Goal: Find specific page/section: Find specific page/section

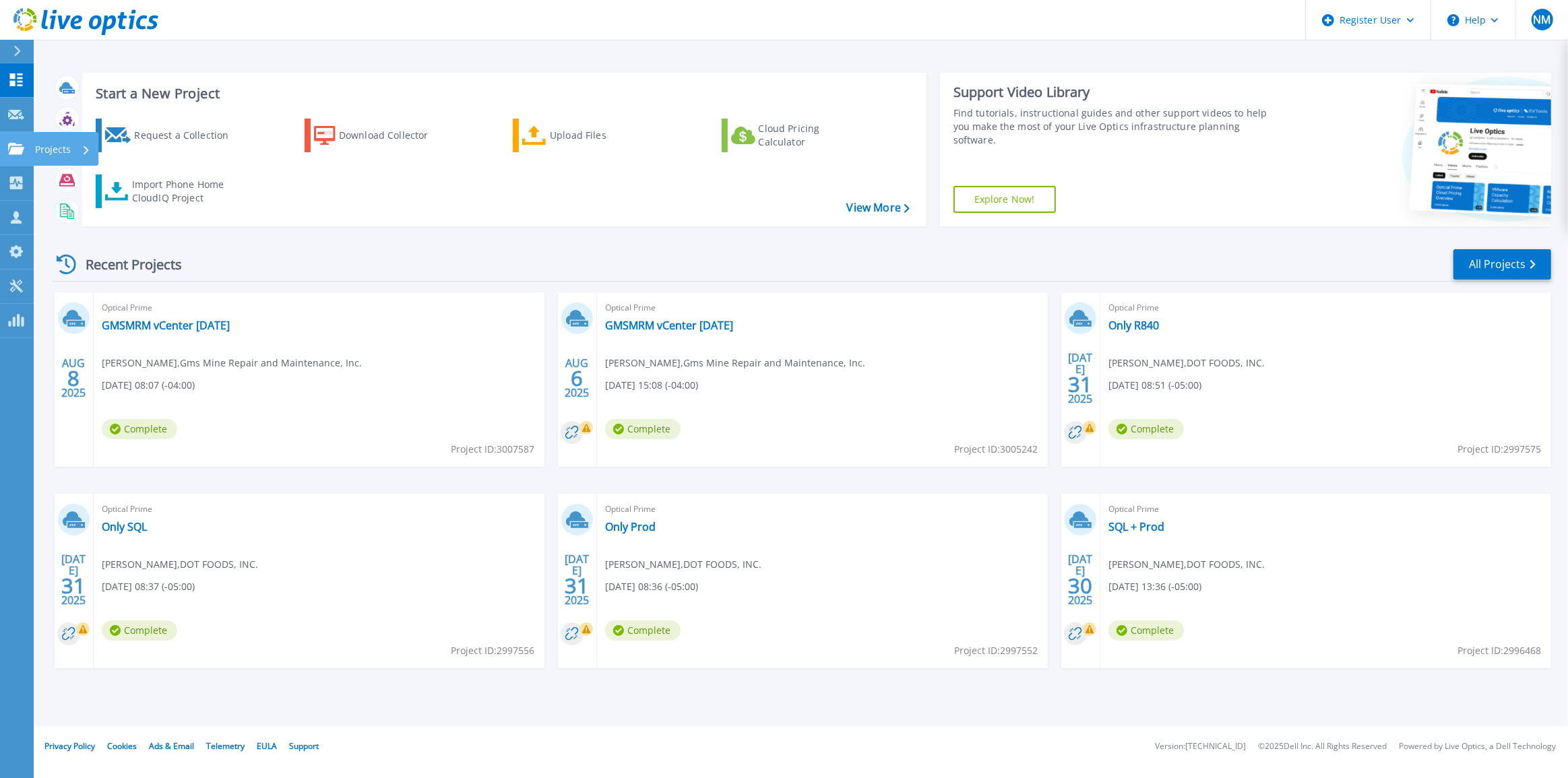
click at [18, 144] on icon at bounding box center [16, 148] width 16 height 11
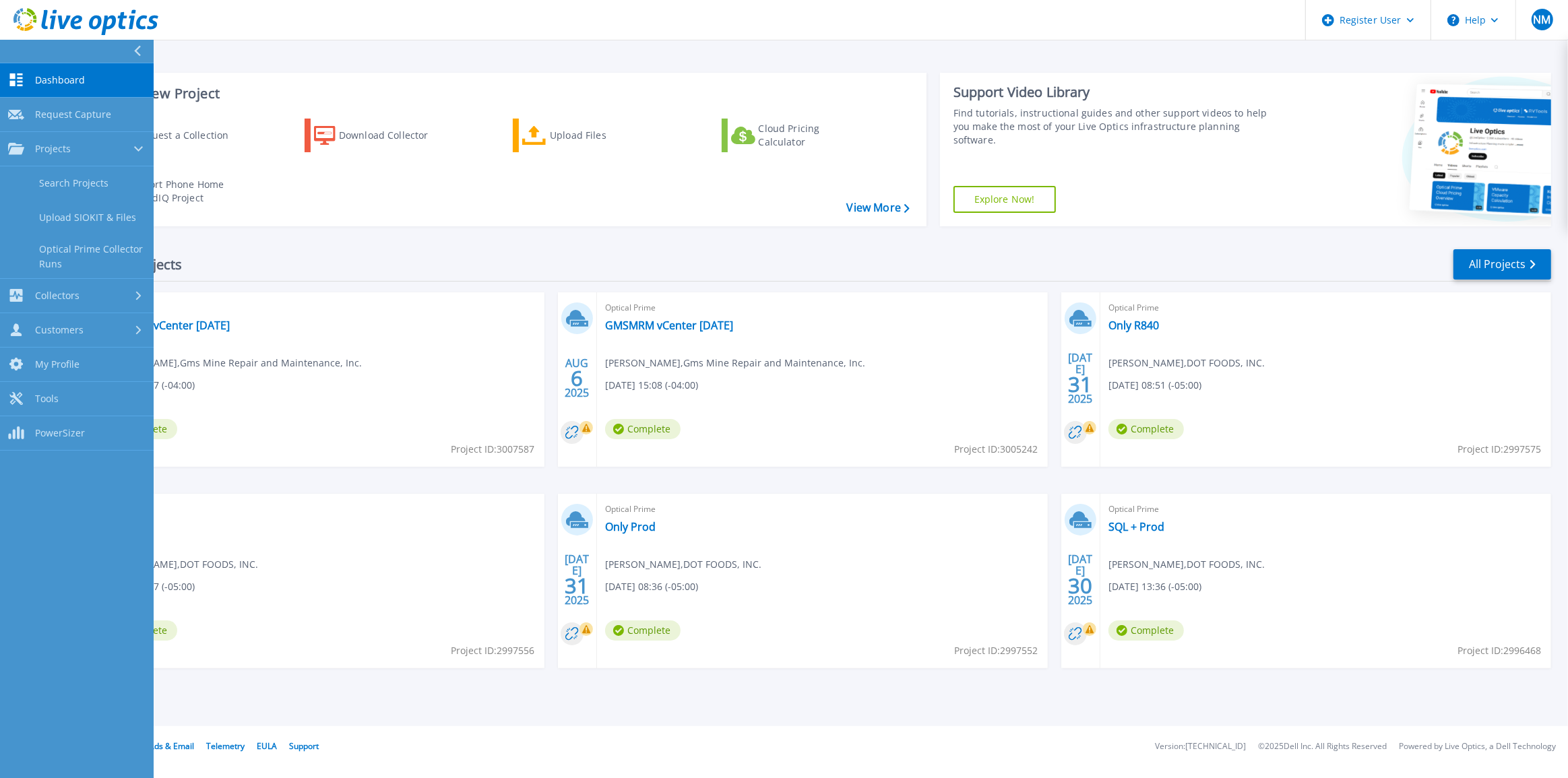
click at [296, 255] on div "Recent Projects All Projects" at bounding box center [802, 265] width 1499 height 34
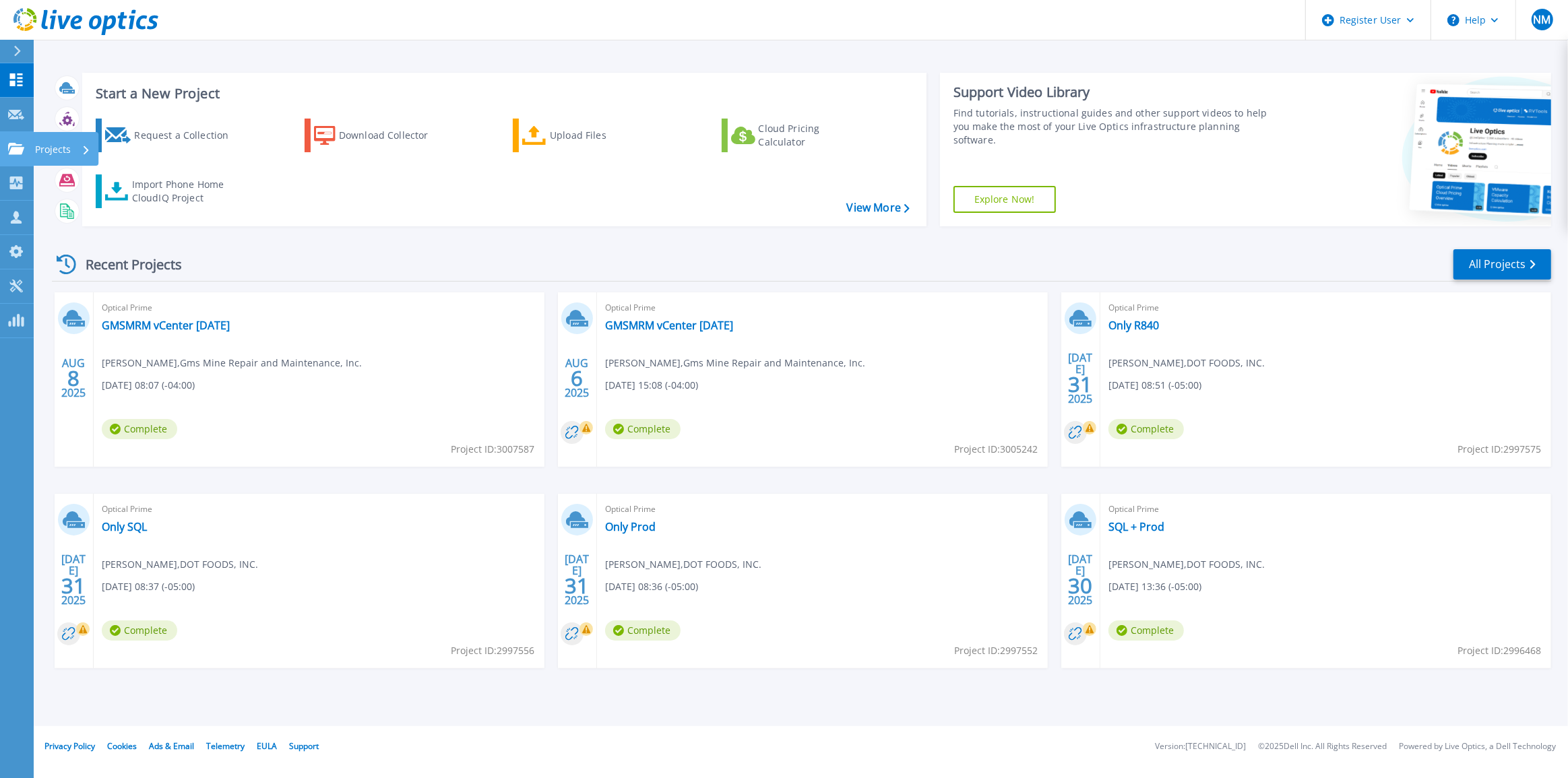
click at [18, 159] on link "Projects Projects" at bounding box center [17, 149] width 34 height 34
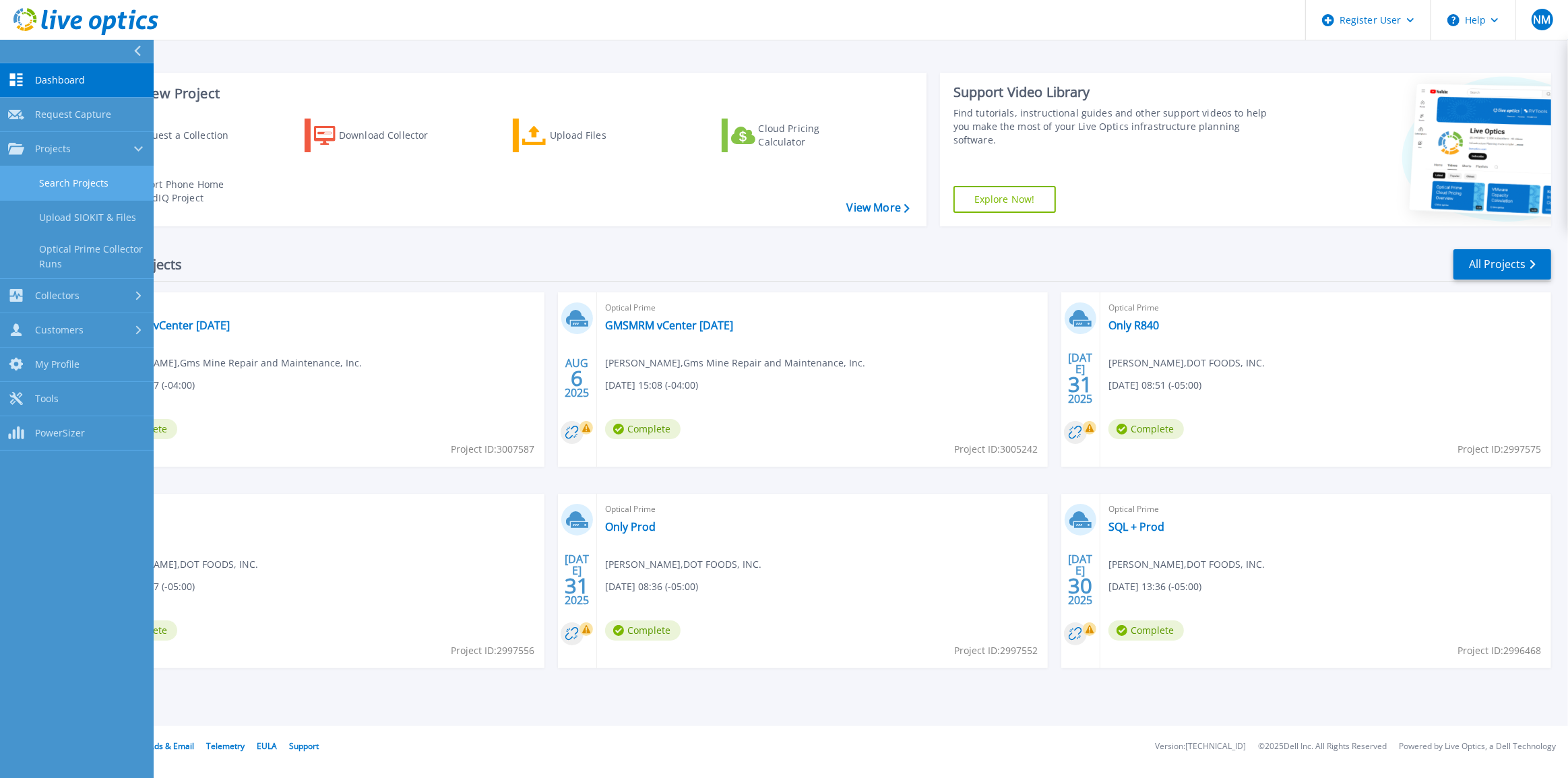
click at [52, 182] on link "Search Projects" at bounding box center [76, 183] width 153 height 34
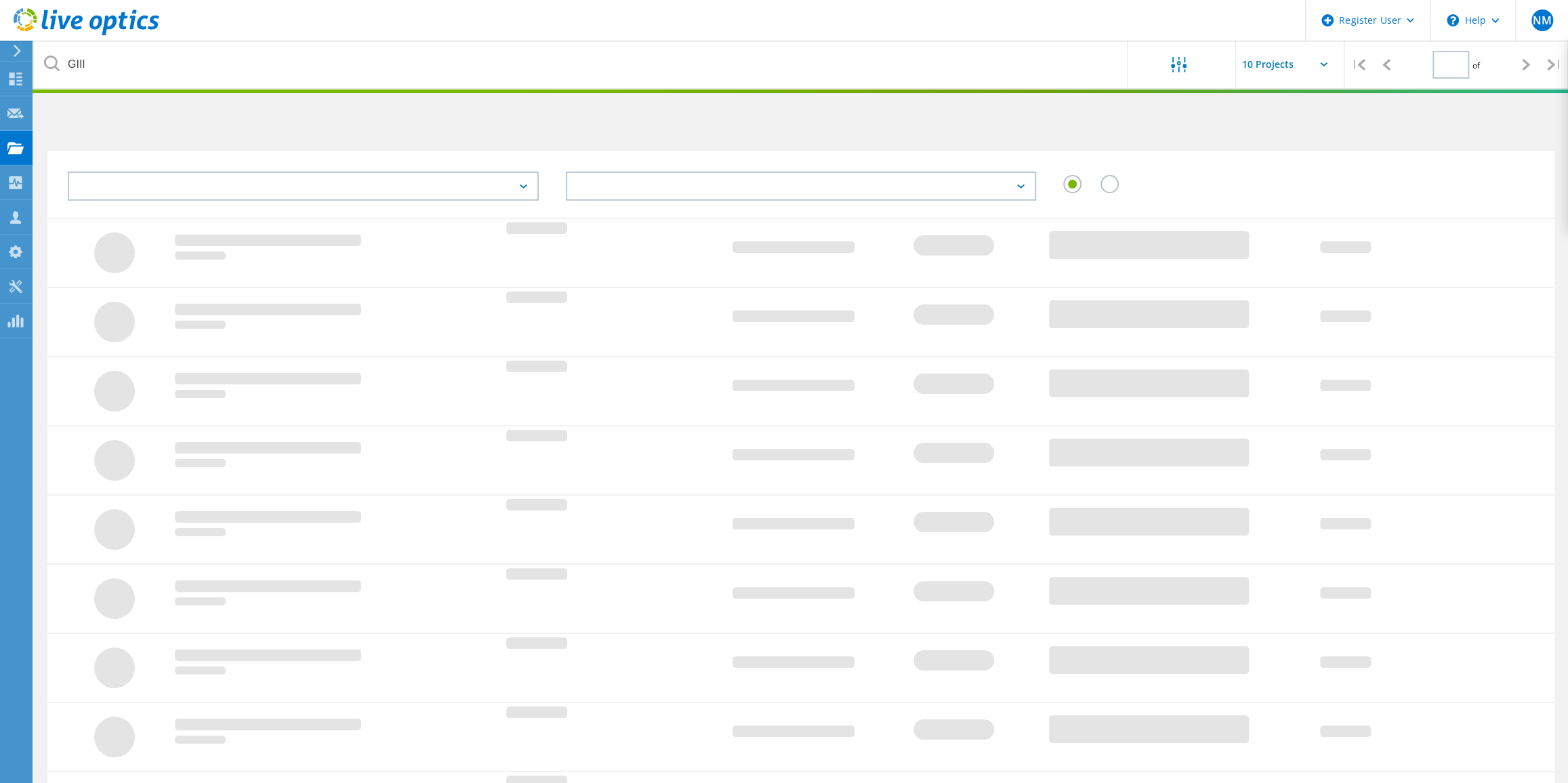
type input "1"
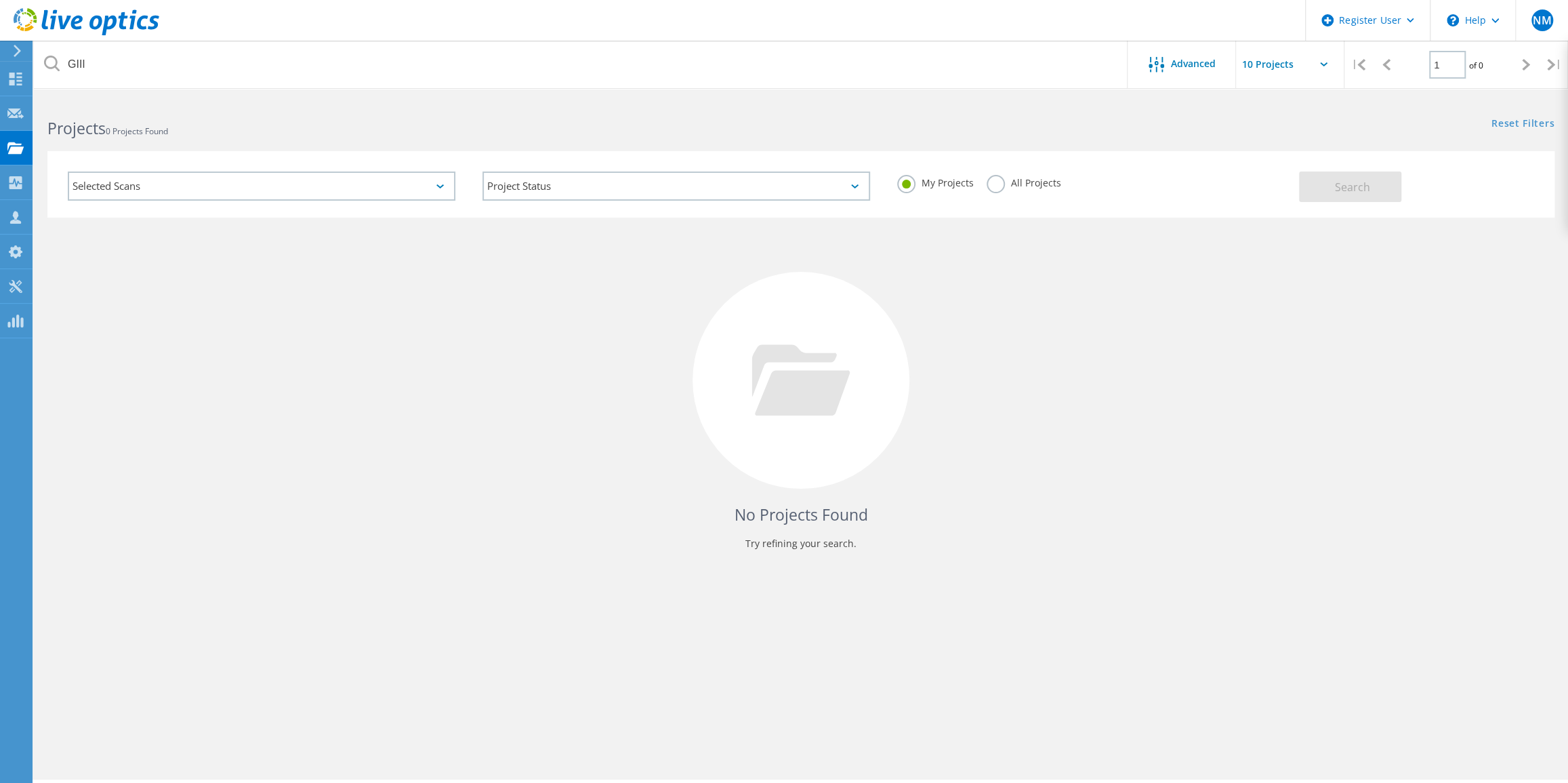
click at [972, 184] on div "My Projects All Projects" at bounding box center [1091, 183] width 415 height 50
click at [982, 184] on div "My Projects All Projects" at bounding box center [1091, 183] width 415 height 50
click at [984, 186] on div "My Projects All Projects" at bounding box center [1091, 183] width 415 height 50
click at [1009, 191] on div "All Projects" at bounding box center [1024, 185] width 74 height 19
click at [994, 183] on label "All Projects" at bounding box center [1024, 182] width 74 height 13
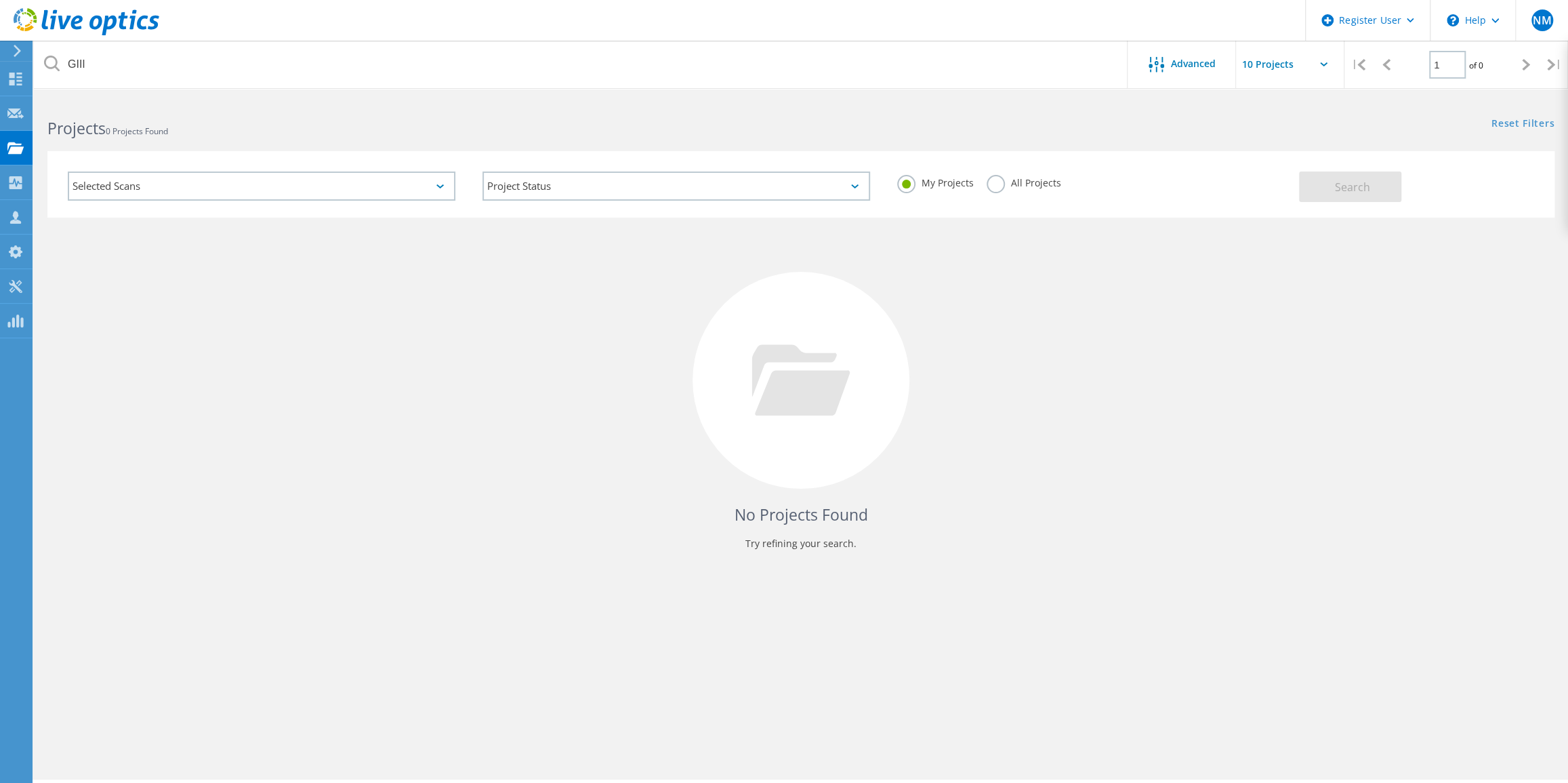
click at [0, 0] on input "All Projects" at bounding box center [0, 0] width 0 height 0
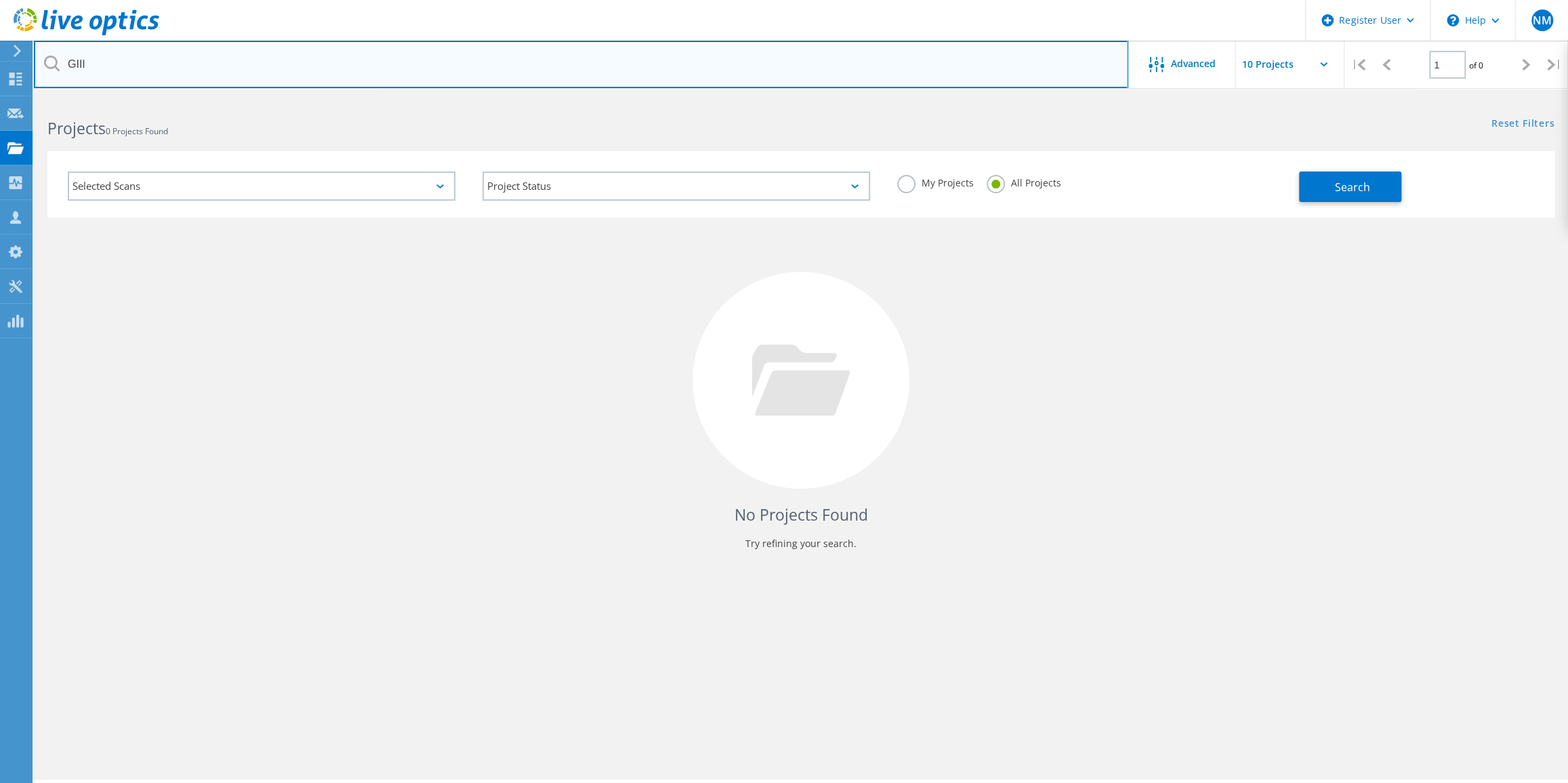
drag, startPoint x: 196, startPoint y: 61, endPoint x: 47, endPoint y: 82, distance: 150.5
click at [47, 82] on input "GIII" at bounding box center [581, 64] width 1094 height 48
type input "cse software"
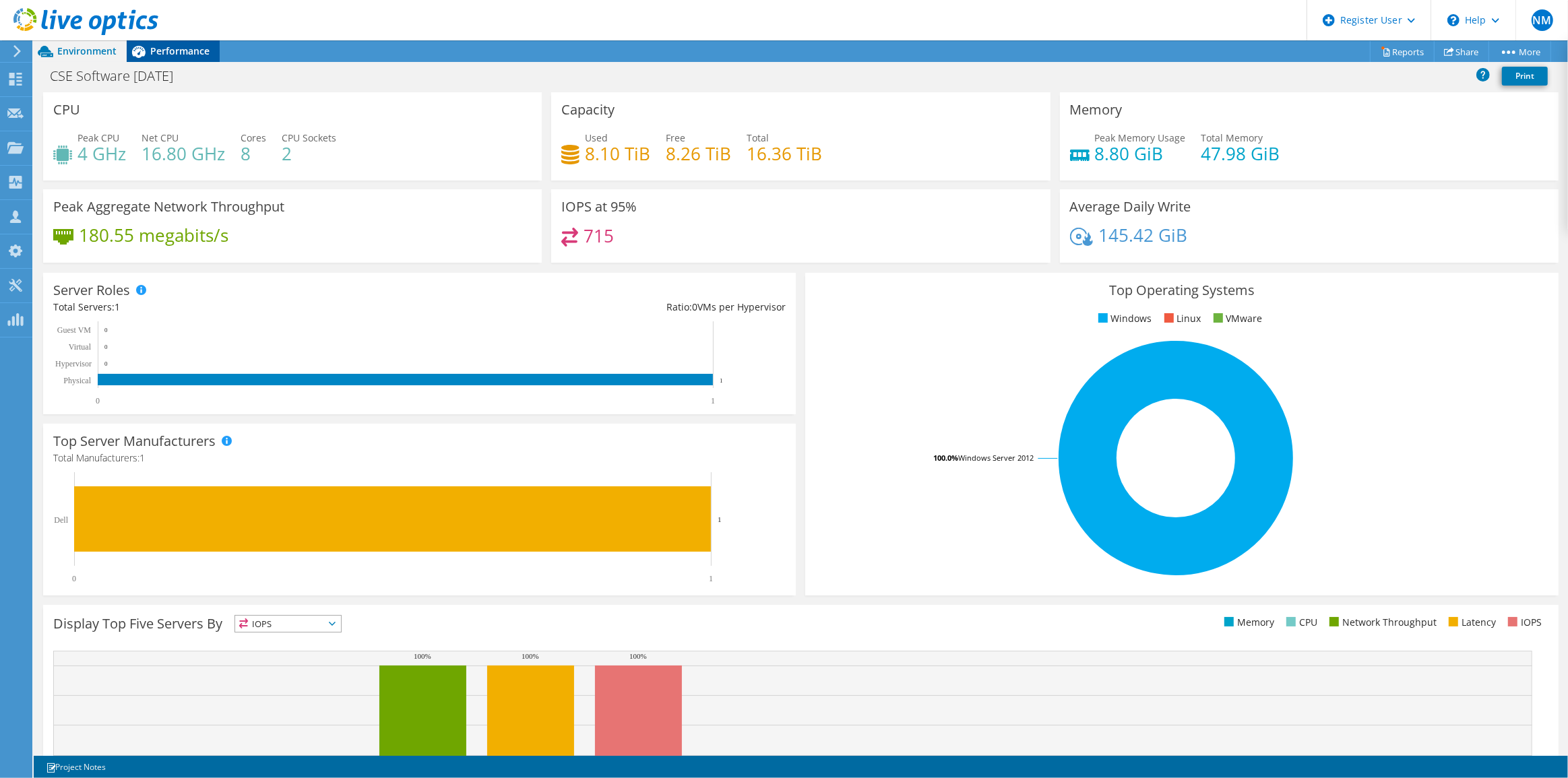
click at [170, 60] on div "Performance" at bounding box center [173, 51] width 93 height 22
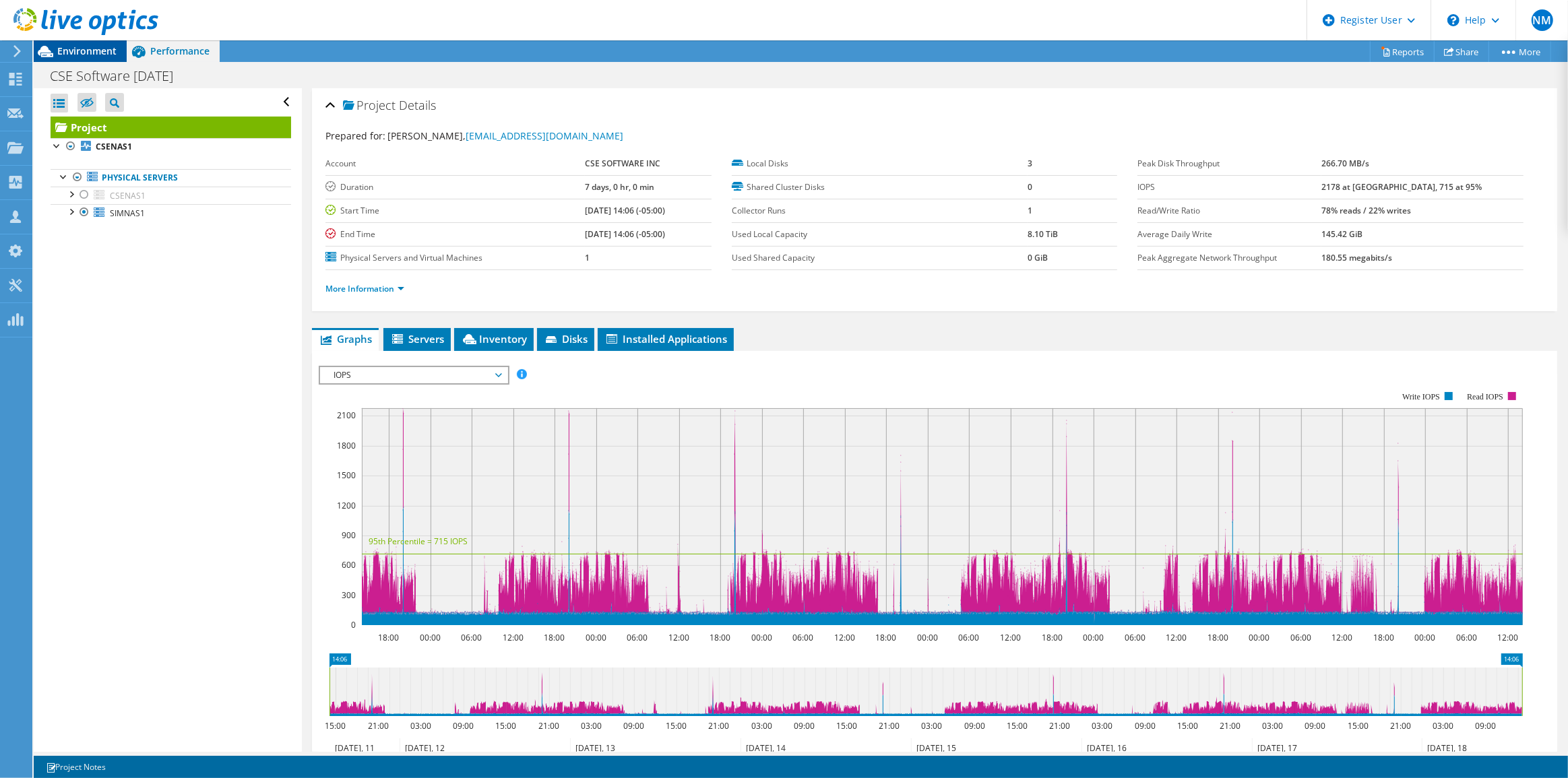
click at [91, 60] on div "Environment" at bounding box center [80, 51] width 93 height 22
